Goal: Task Accomplishment & Management: Use online tool/utility

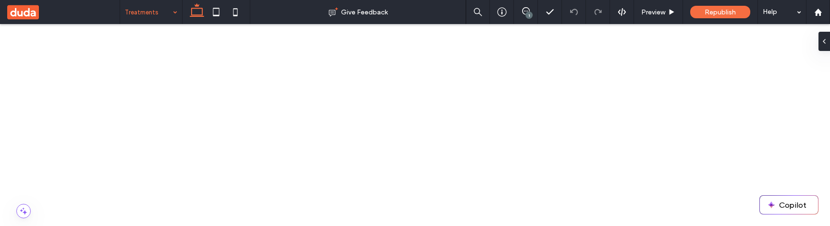
click at [828, 40] on div at bounding box center [822, 41] width 15 height 19
click at [526, 10] on icon at bounding box center [526, 11] width 8 height 8
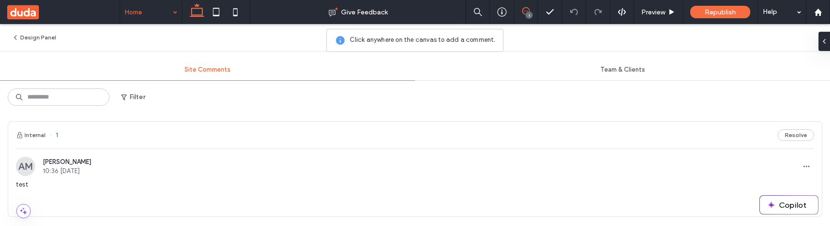
click at [91, 167] on span "10:36 [DATE]" at bounding box center [67, 170] width 49 height 7
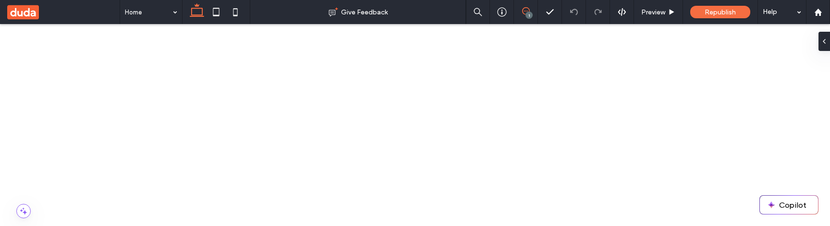
click at [525, 8] on use at bounding box center [526, 11] width 8 height 8
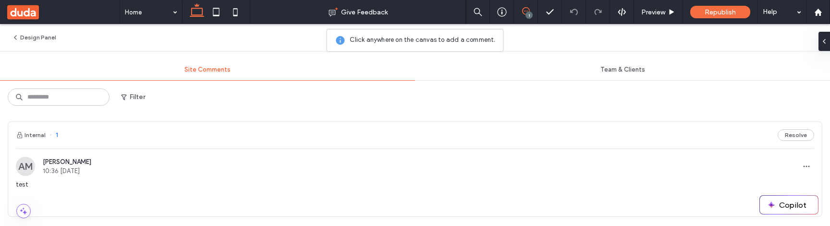
click at [91, 167] on span "10:36 [DATE]" at bounding box center [67, 170] width 49 height 7
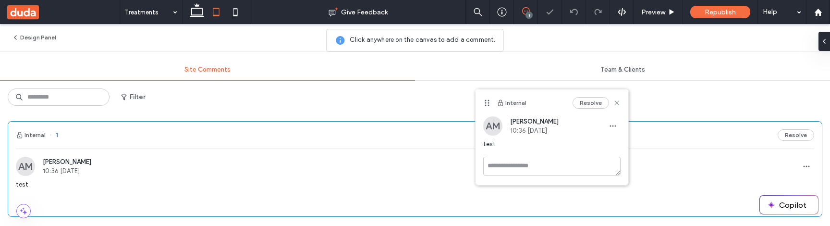
scroll to position [21, 0]
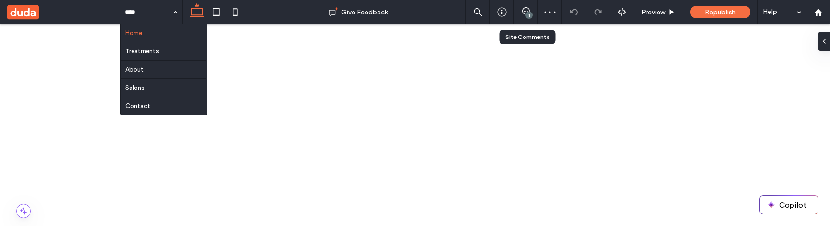
click at [522, 17] on div "1" at bounding box center [526, 12] width 24 height 24
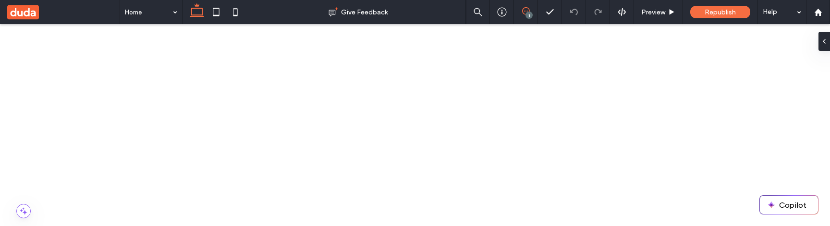
click at [527, 10] on icon at bounding box center [526, 11] width 8 height 8
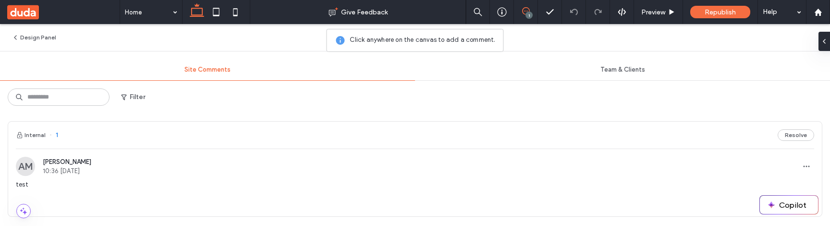
click at [91, 172] on span "10:36 [DATE]" at bounding box center [67, 170] width 49 height 7
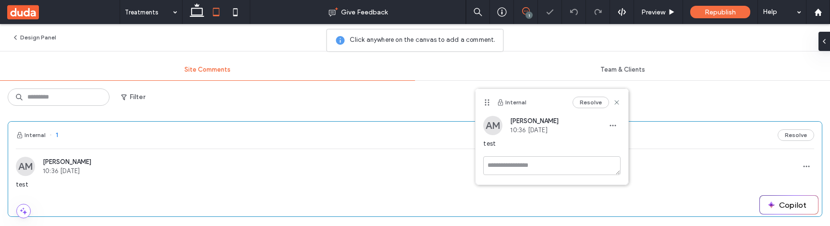
scroll to position [21, 0]
click at [617, 104] on icon at bounding box center [617, 103] width 8 height 8
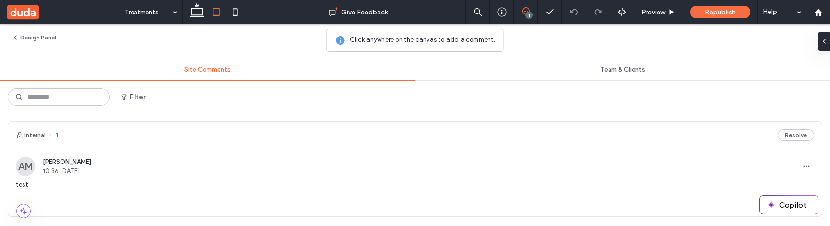
click at [830, 39] on use at bounding box center [838, 37] width 4 height 4
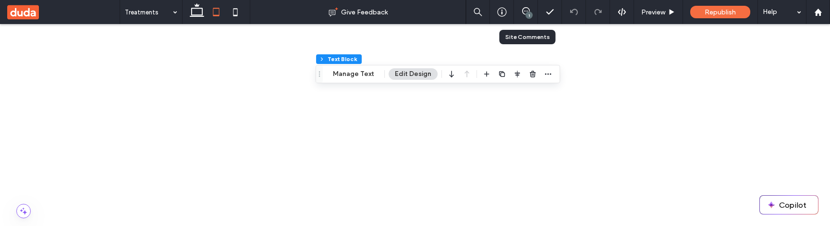
click at [527, 6] on div "1" at bounding box center [526, 12] width 24 height 24
click at [527, 8] on use at bounding box center [526, 11] width 8 height 8
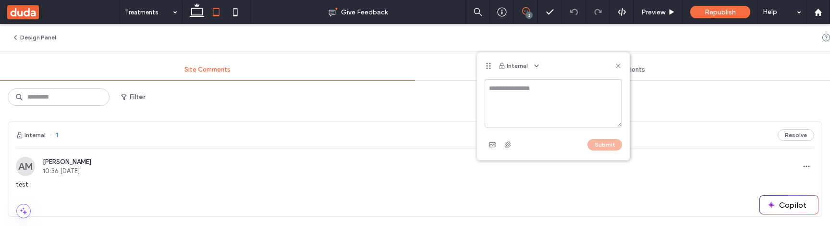
click at [618, 57] on div "Internal" at bounding box center [553, 65] width 153 height 27
click at [618, 62] on icon at bounding box center [619, 66] width 8 height 8
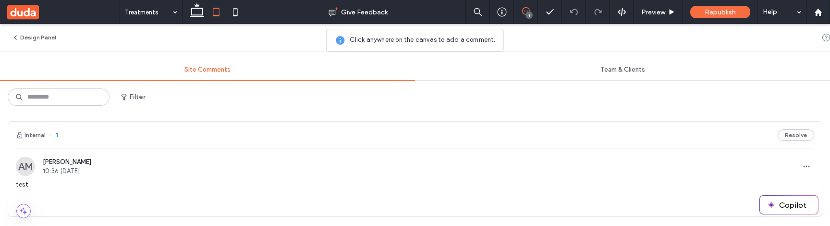
click at [830, 39] on icon at bounding box center [838, 38] width 8 height 8
